Goal: Task Accomplishment & Management: Use online tool/utility

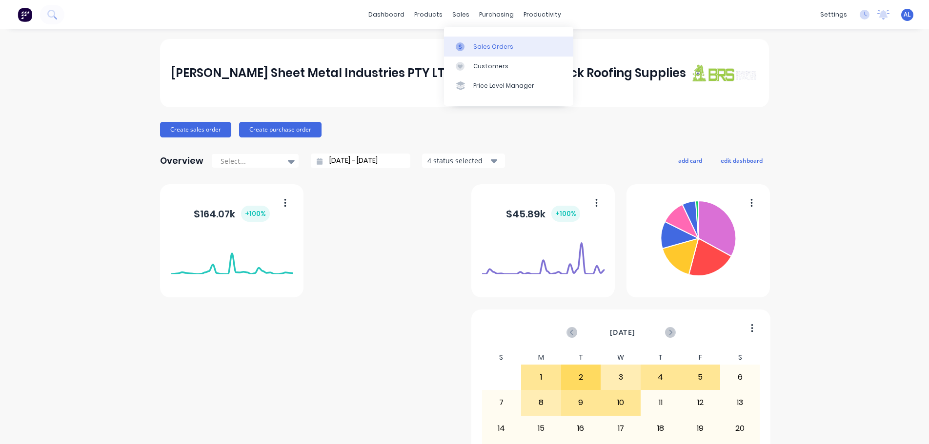
click at [494, 48] on div "Sales Orders" at bounding box center [493, 46] width 40 height 9
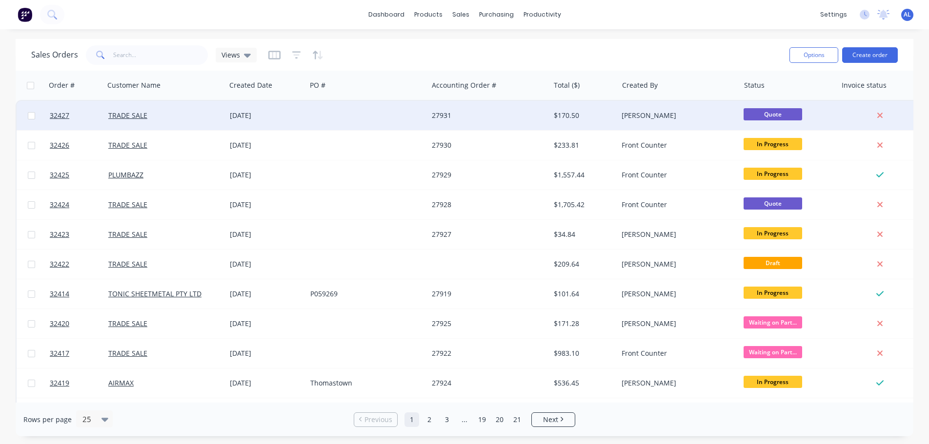
click at [422, 114] on div at bounding box center [366, 115] width 121 height 29
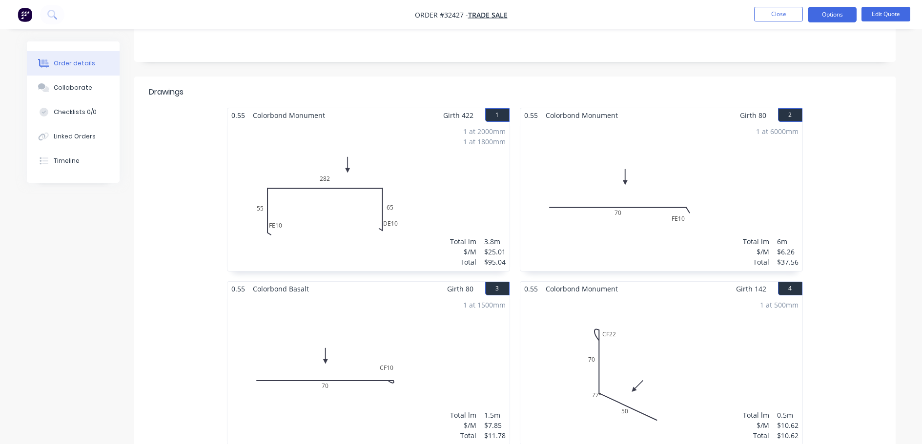
scroll to position [195, 0]
click at [889, 14] on button "Edit Quote" at bounding box center [885, 14] width 49 height 15
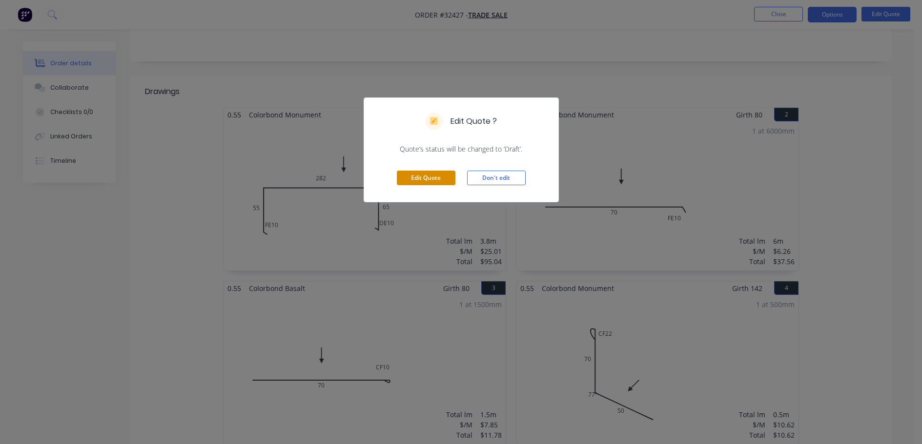
click at [439, 177] on button "Edit Quote" at bounding box center [426, 178] width 59 height 15
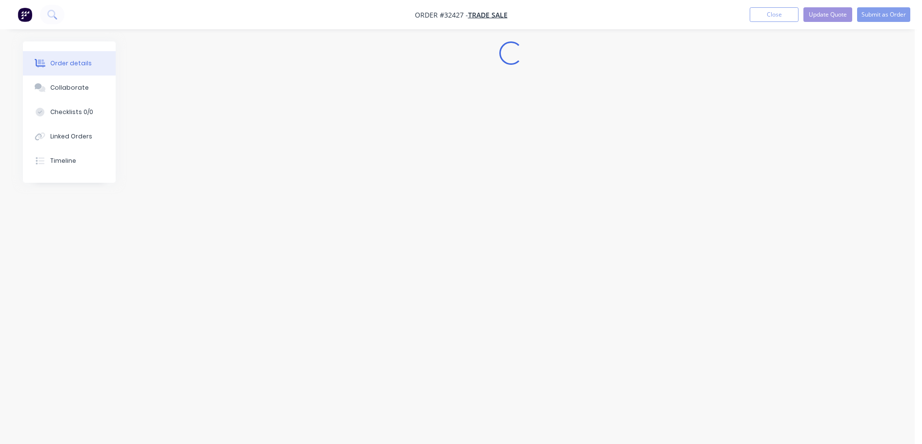
scroll to position [0, 0]
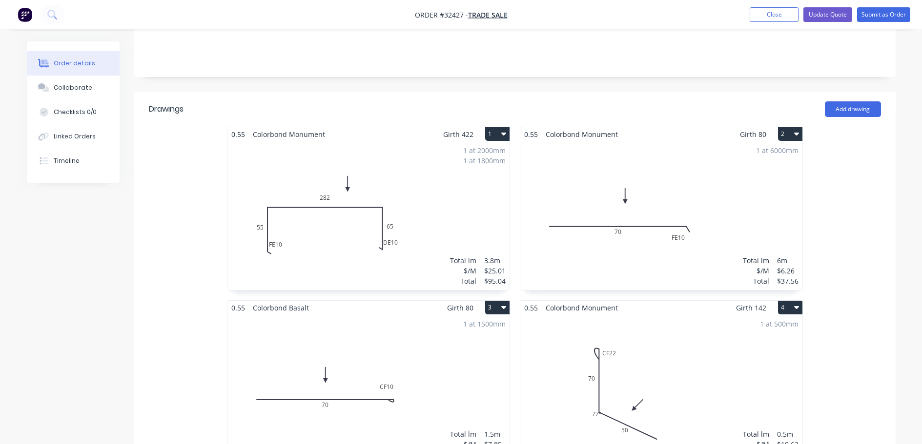
click at [742, 197] on div "1 at 6000mm Total lm $/M Total 6m $6.26 $37.56" at bounding box center [661, 215] width 282 height 149
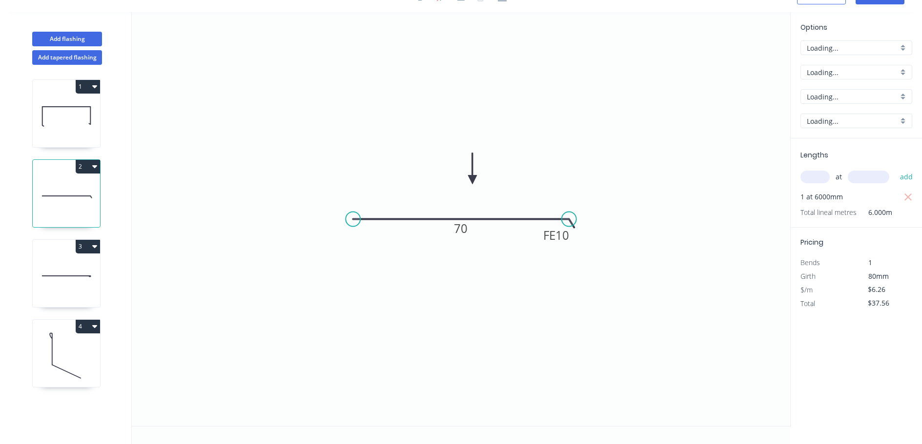
scroll to position [18, 0]
drag, startPoint x: 908, startPoint y: 196, endPoint x: 845, endPoint y: 177, distance: 66.2
click at [906, 194] on icon "button" at bounding box center [907, 198] width 9 height 12
type input "$0.00"
click at [814, 181] on input "text" at bounding box center [814, 177] width 29 height 13
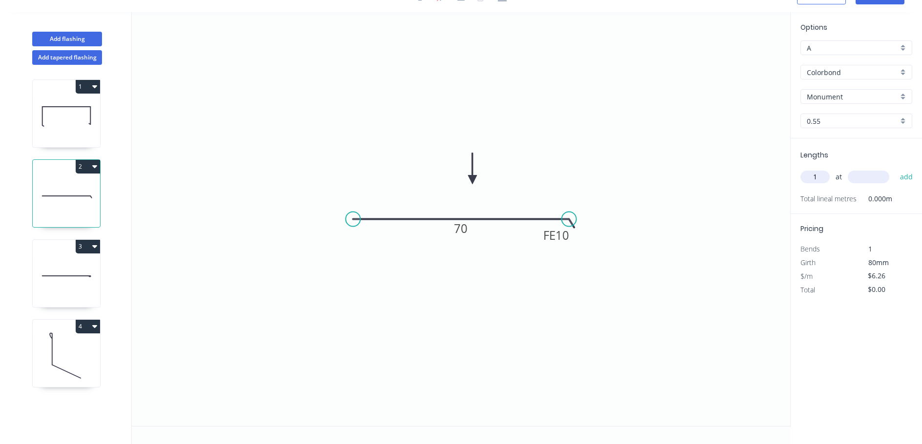
type input "1"
type input "6002"
click at [895, 169] on button "add" at bounding box center [906, 177] width 23 height 17
click at [906, 197] on icon "button" at bounding box center [907, 198] width 9 height 12
type input "$0.00"
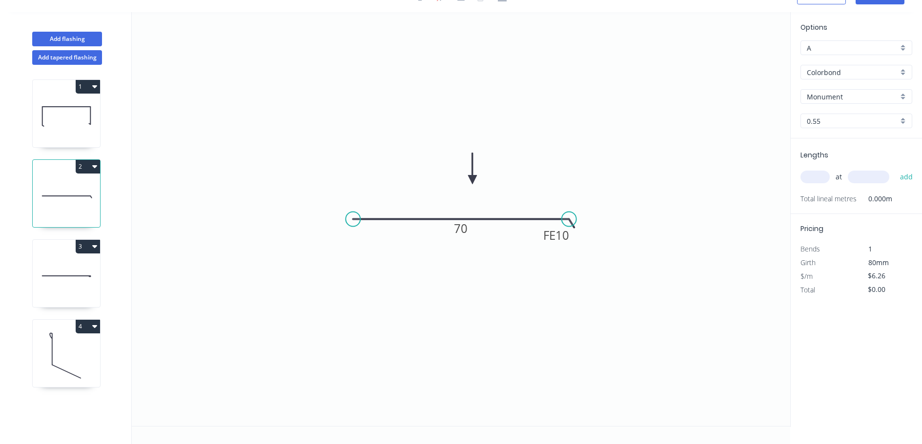
click at [805, 192] on div "Lengths at add Total lineal metres 0.000m" at bounding box center [855, 177] width 131 height 76
type input "1"
type input "600"
click at [895, 169] on button "add" at bounding box center [906, 177] width 23 height 17
type input "$6.26"
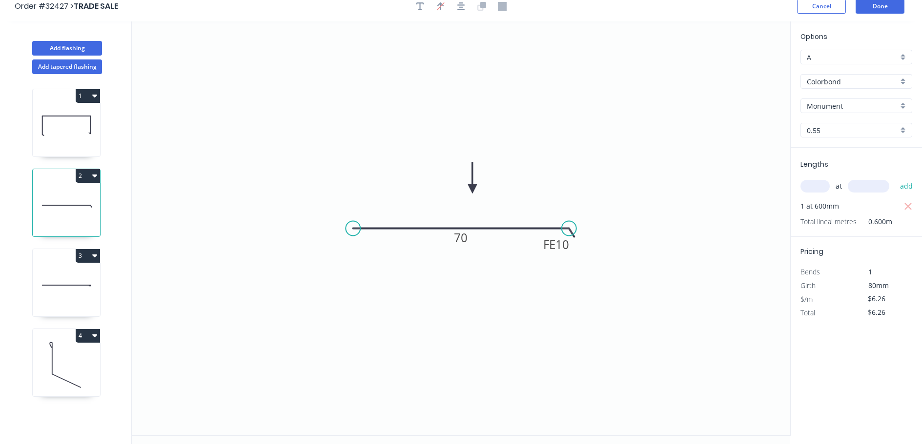
scroll to position [0, 0]
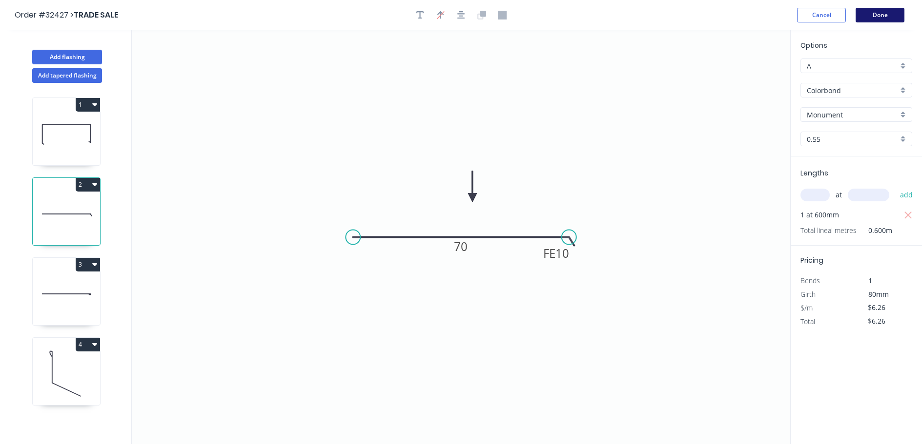
click at [877, 20] on button "Done" at bounding box center [879, 15] width 49 height 15
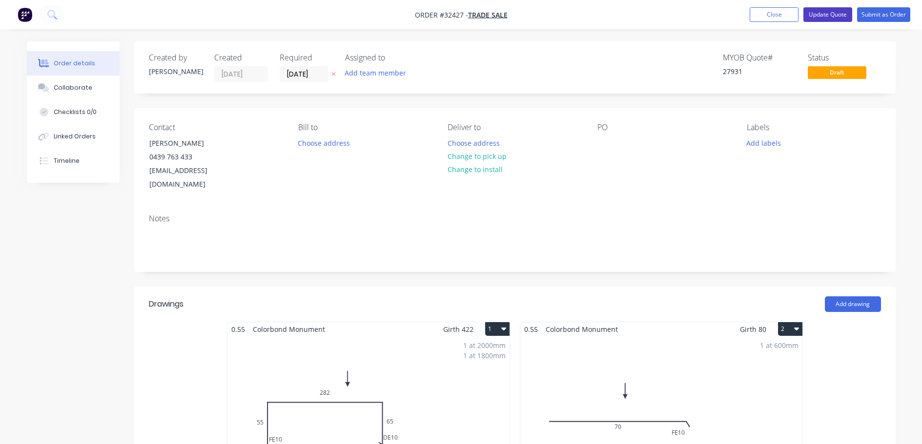
click at [821, 16] on button "Update Quote" at bounding box center [827, 14] width 49 height 15
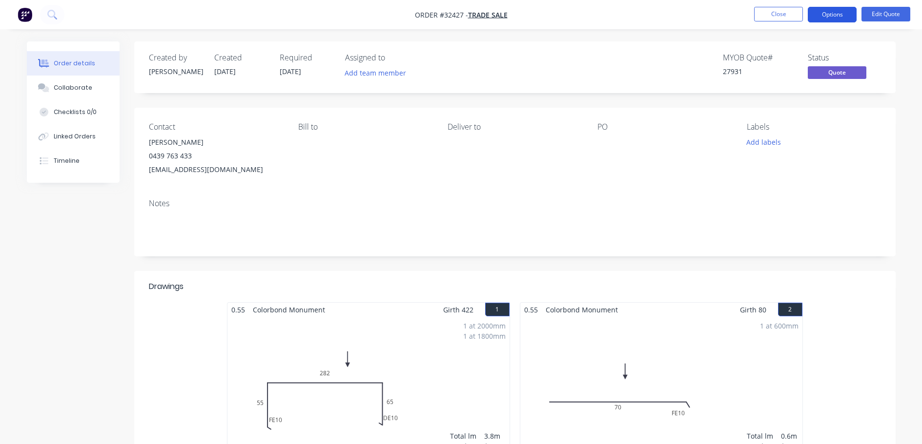
click at [827, 15] on button "Options" at bounding box center [831, 15] width 49 height 16
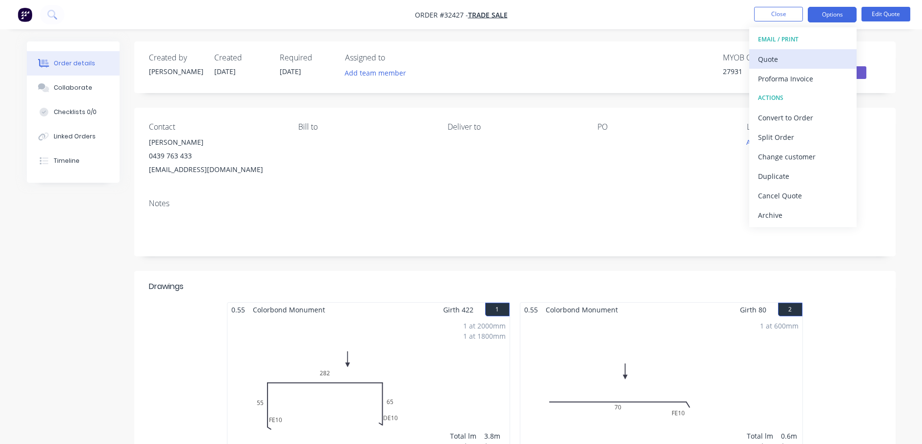
click at [775, 59] on div "Quote" at bounding box center [803, 59] width 90 height 14
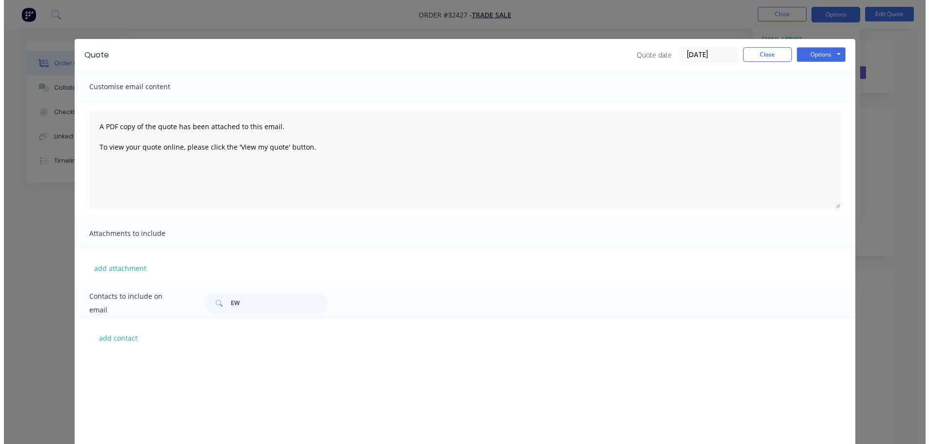
scroll to position [244, 0]
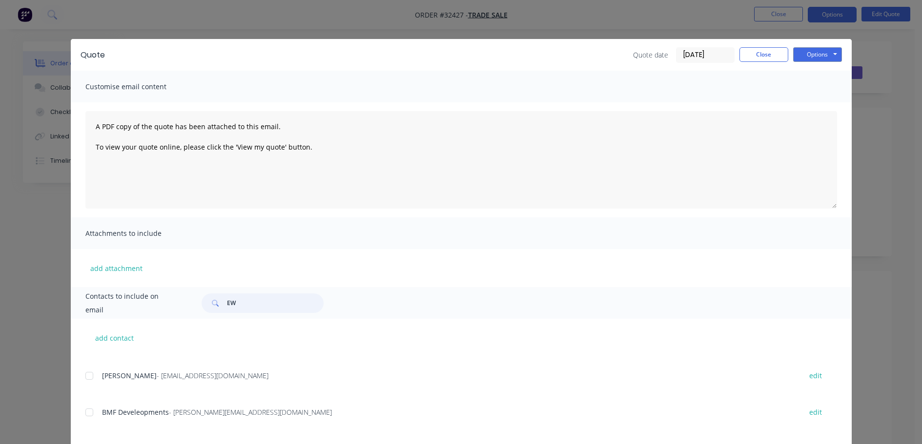
click at [246, 304] on input "EW" at bounding box center [275, 304] width 97 height 20
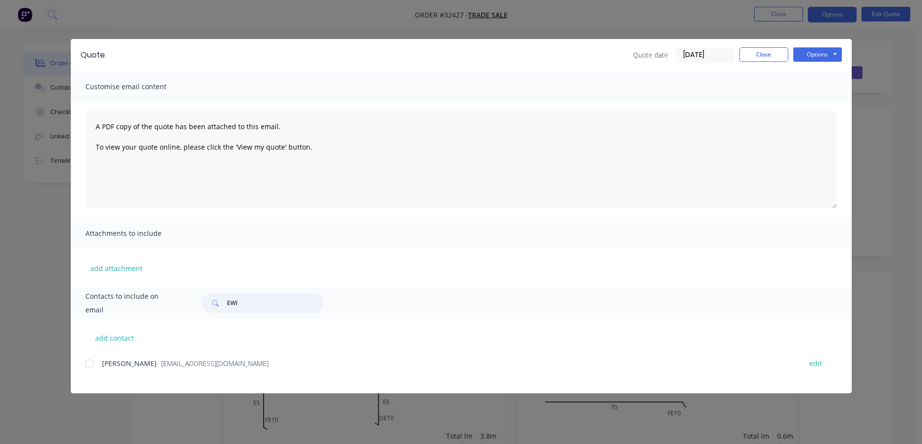
click at [92, 368] on div at bounding box center [90, 364] width 20 height 20
type input "EWI"
click at [830, 52] on button "Options" at bounding box center [817, 54] width 49 height 15
click at [825, 101] on button "Email" at bounding box center [824, 104] width 62 height 16
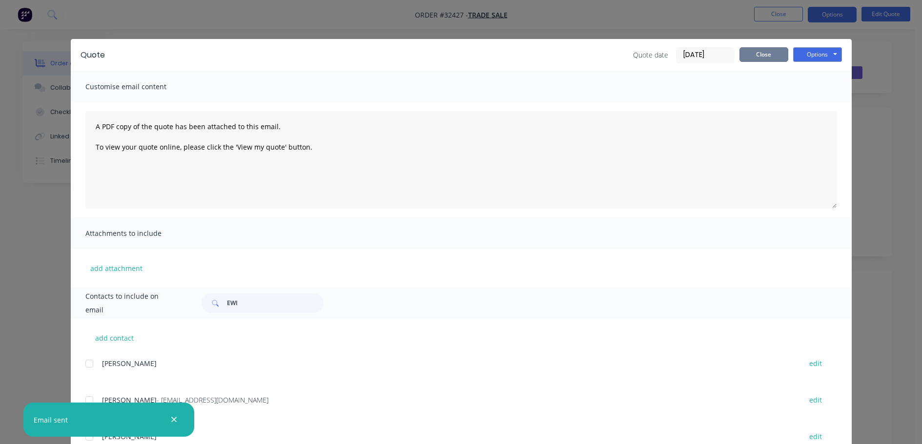
click at [759, 56] on button "Close" at bounding box center [763, 54] width 49 height 15
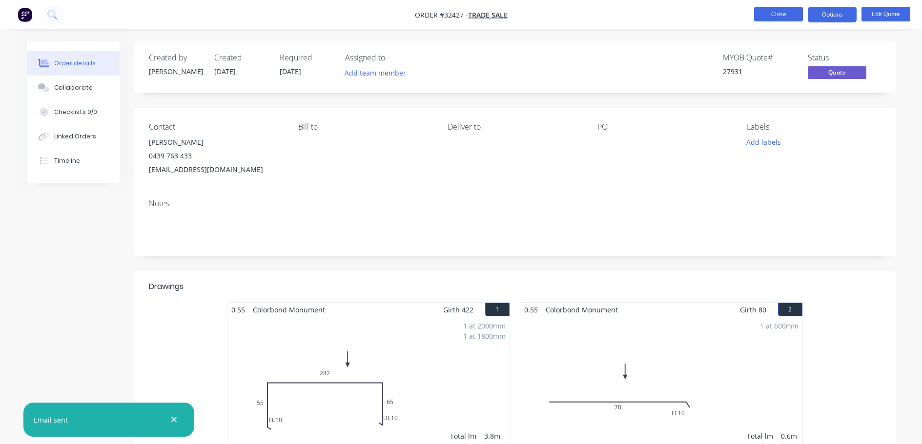
click at [774, 15] on button "Close" at bounding box center [778, 14] width 49 height 15
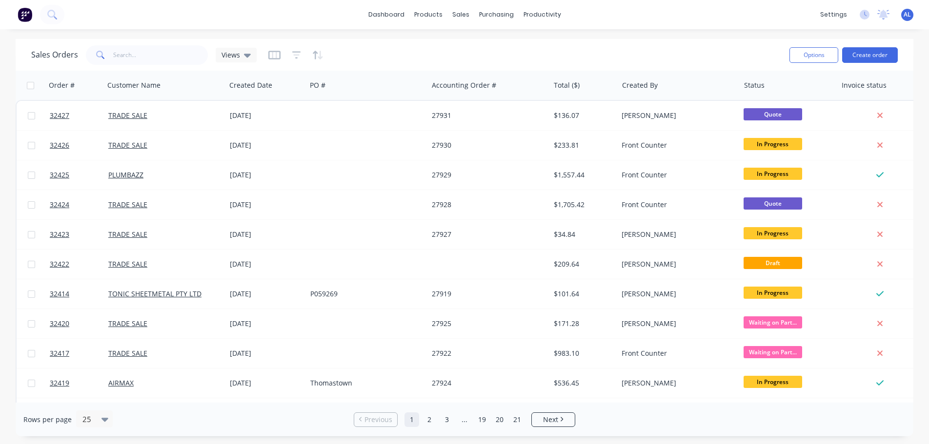
click at [26, 15] on img at bounding box center [25, 14] width 15 height 15
